Goal: Transaction & Acquisition: Purchase product/service

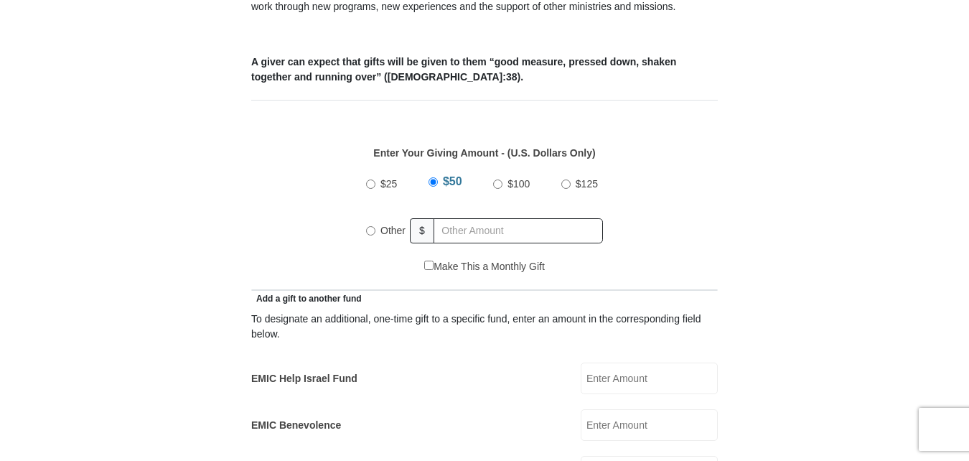
scroll to position [574, 0]
click at [367, 178] on input "$25" at bounding box center [370, 182] width 9 height 9
radio input "true"
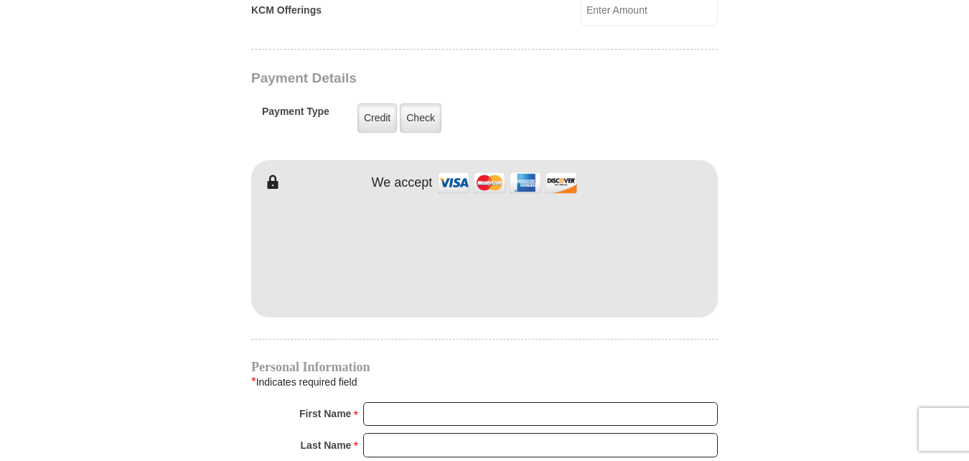
scroll to position [1076, 0]
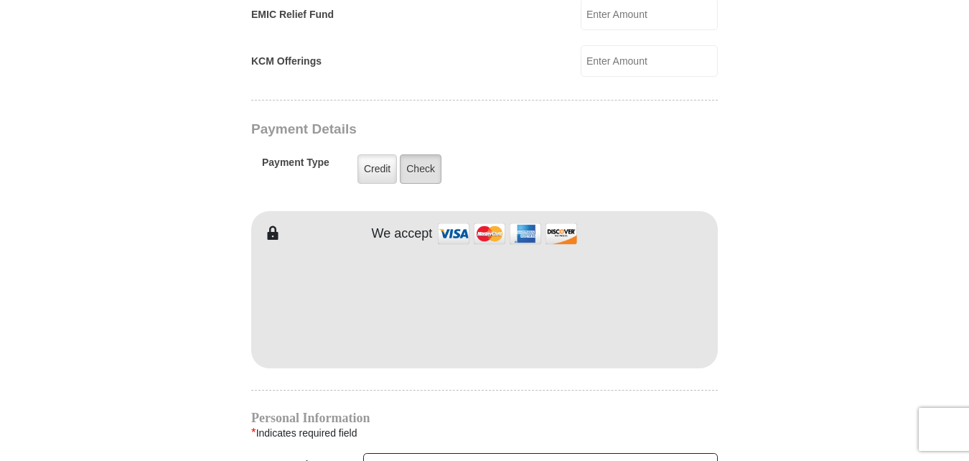
click at [423, 154] on label "Check" at bounding box center [421, 168] width 42 height 29
click at [0, 0] on input "Check" at bounding box center [0, 0] width 0 height 0
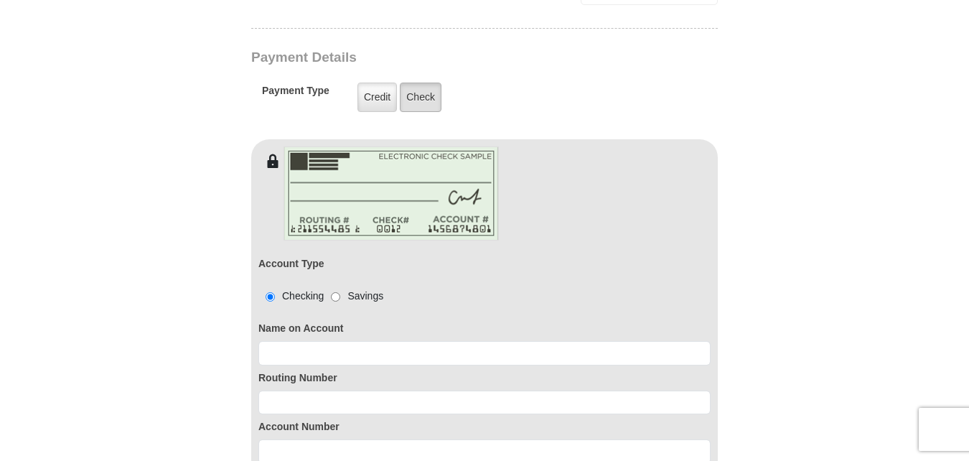
scroll to position [1220, 0]
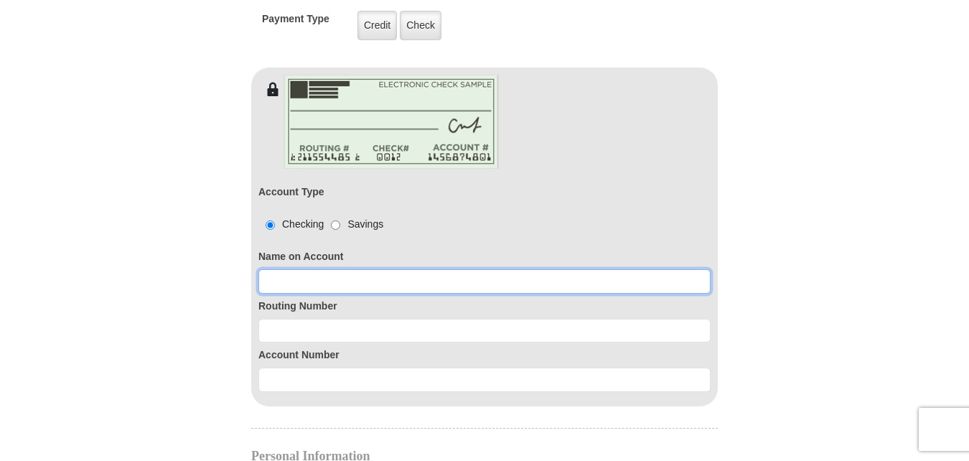
click at [389, 269] on input at bounding box center [484, 281] width 452 height 24
type input "[PERSON_NAME]"
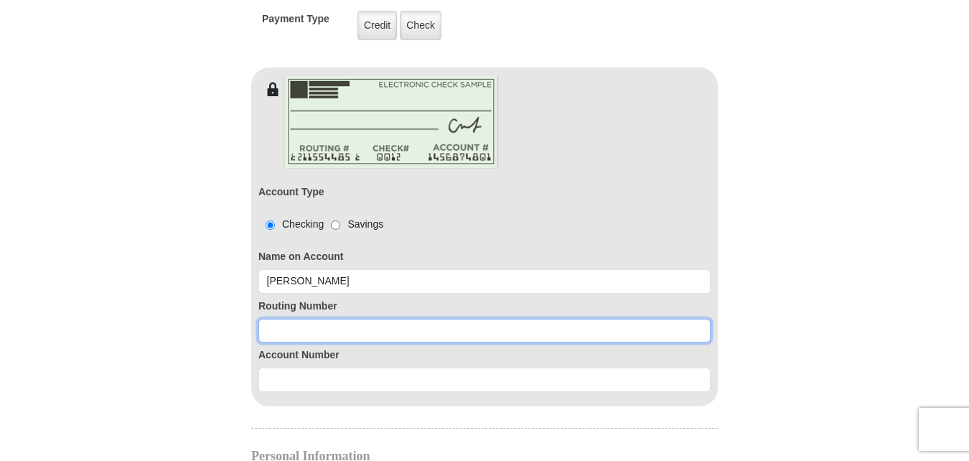
click at [293, 319] on input at bounding box center [484, 331] width 452 height 24
paste input "101000695"
type input "101000695"
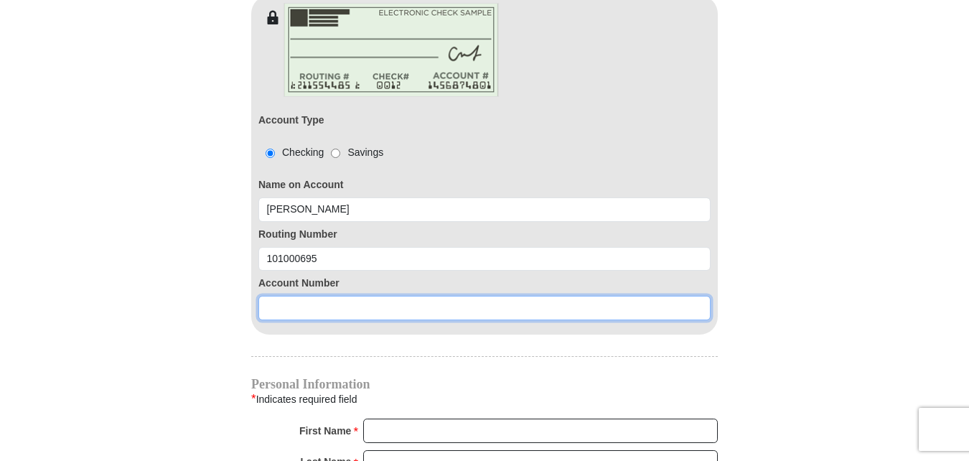
click at [309, 296] on input at bounding box center [484, 308] width 452 height 24
paste input "6932699304"
type input "6932699304"
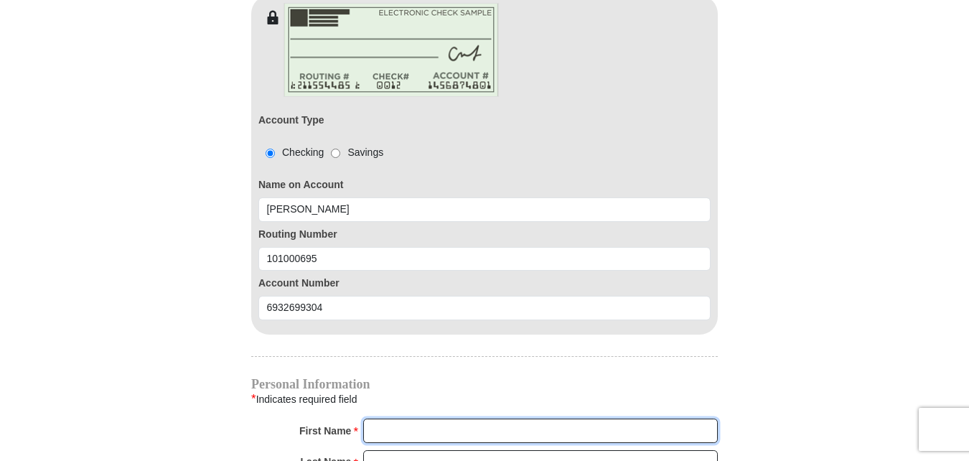
click at [436, 418] on input "First Name *" at bounding box center [540, 430] width 354 height 24
type input "[PERSON_NAME]"
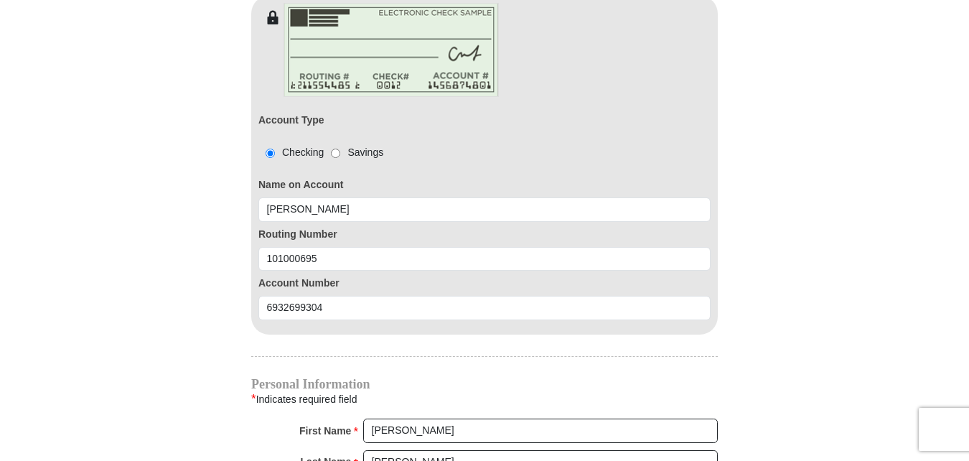
type input "[EMAIL_ADDRESS][DOMAIN_NAME]"
type input "[STREET_ADDRESS]"
type input "[US_STATE][GEOGRAPHIC_DATA]"
select select "CO"
type input "80911"
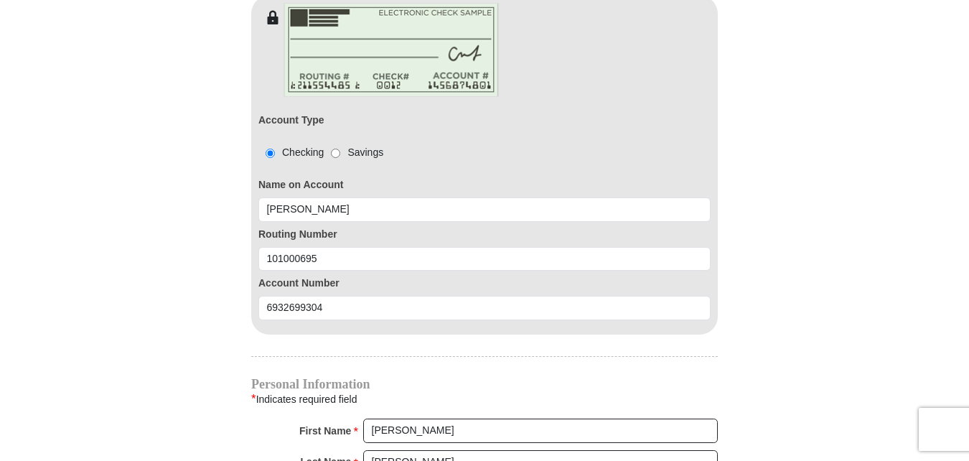
type input "7193911386"
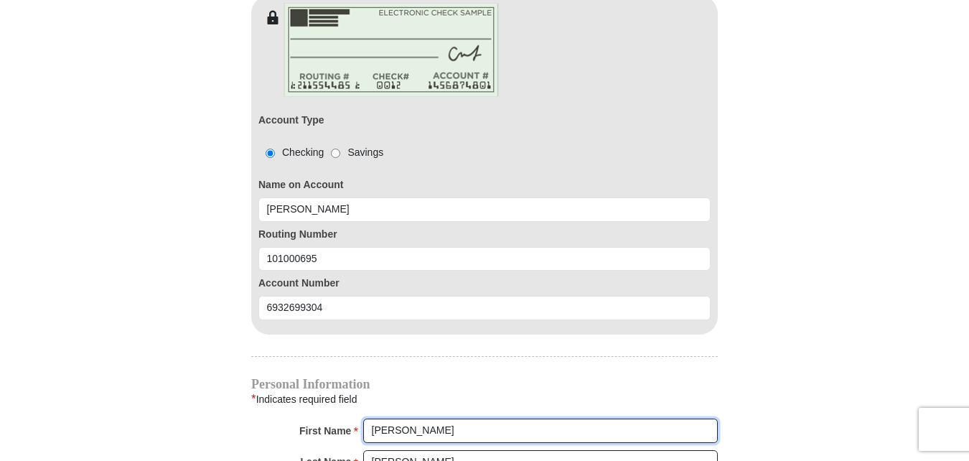
radio input "true"
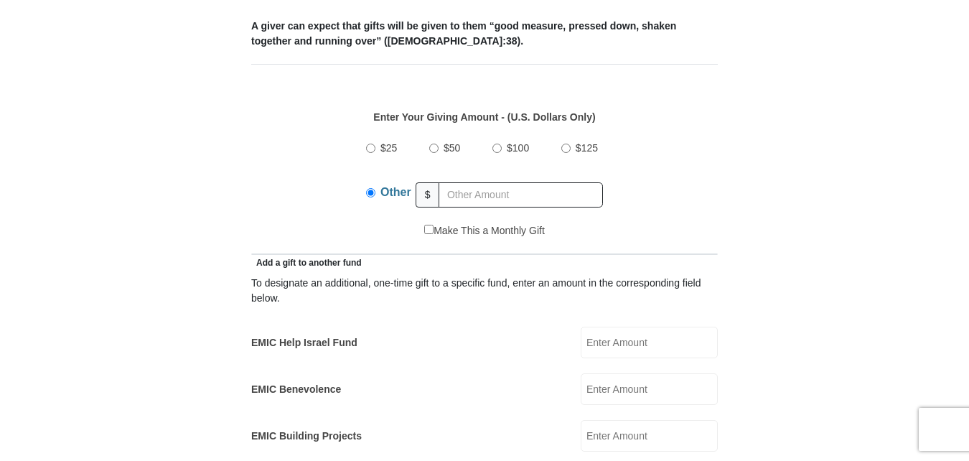
scroll to position [574, 0]
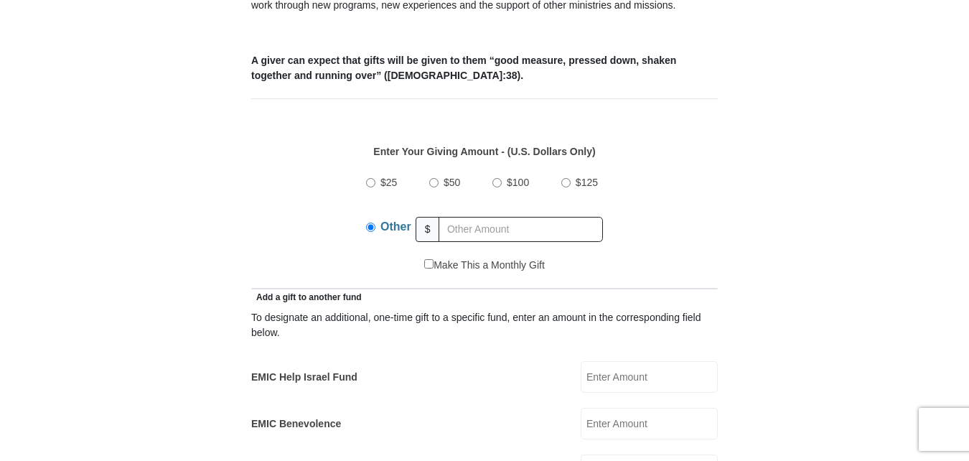
click at [371, 178] on input "$25" at bounding box center [370, 182] width 9 height 9
radio input "true"
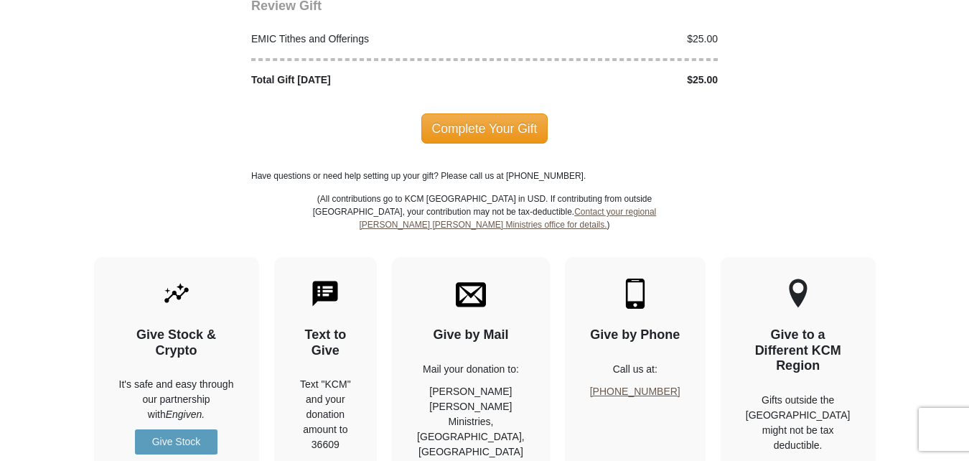
scroll to position [2081, 0]
click at [484, 113] on span "Complete Your Gift" at bounding box center [484, 128] width 127 height 30
